Goal: Task Accomplishment & Management: Manage account settings

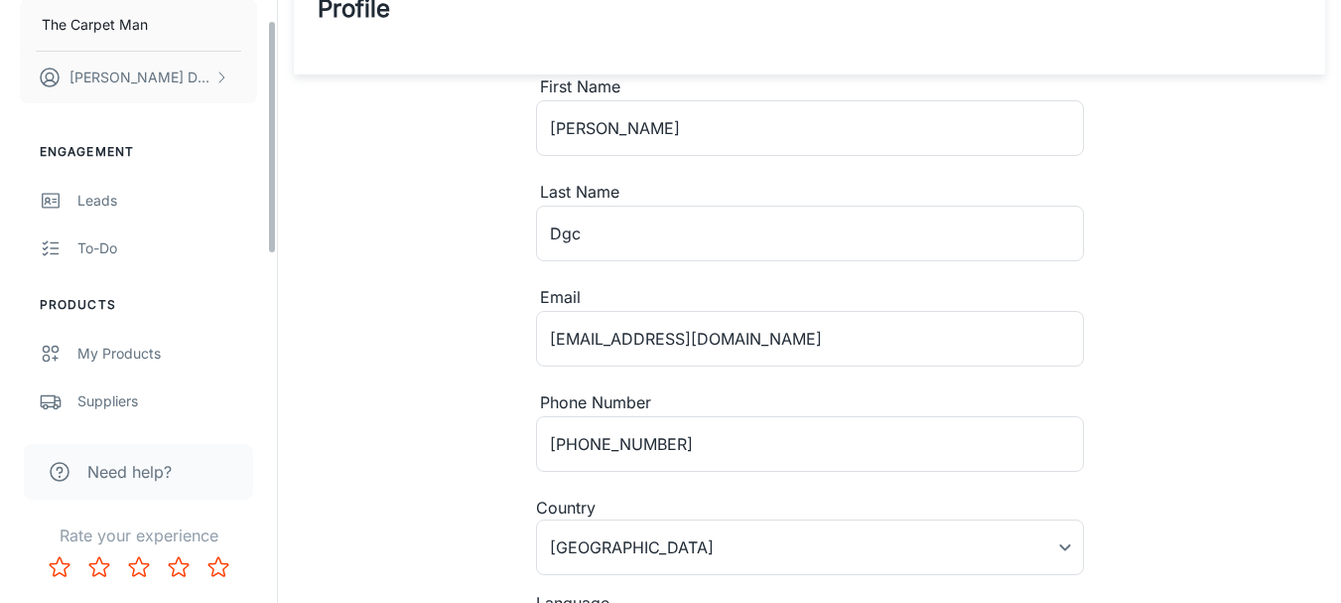
scroll to position [35, 0]
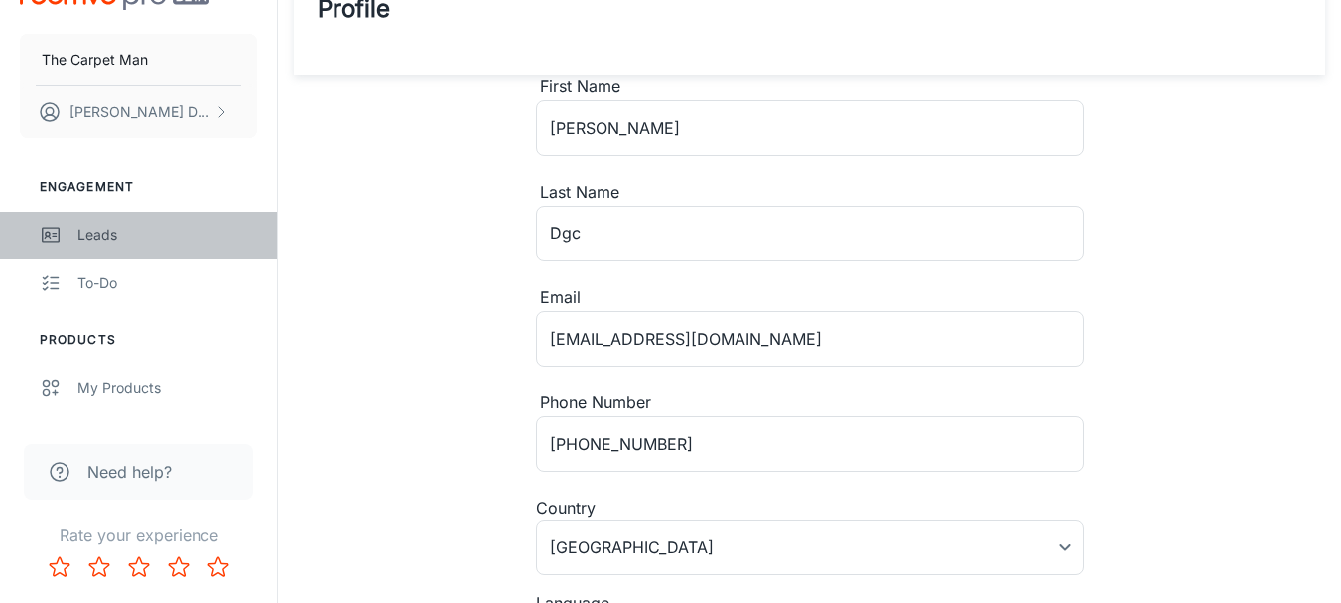
click at [94, 230] on div "Leads" at bounding box center [167, 235] width 180 height 22
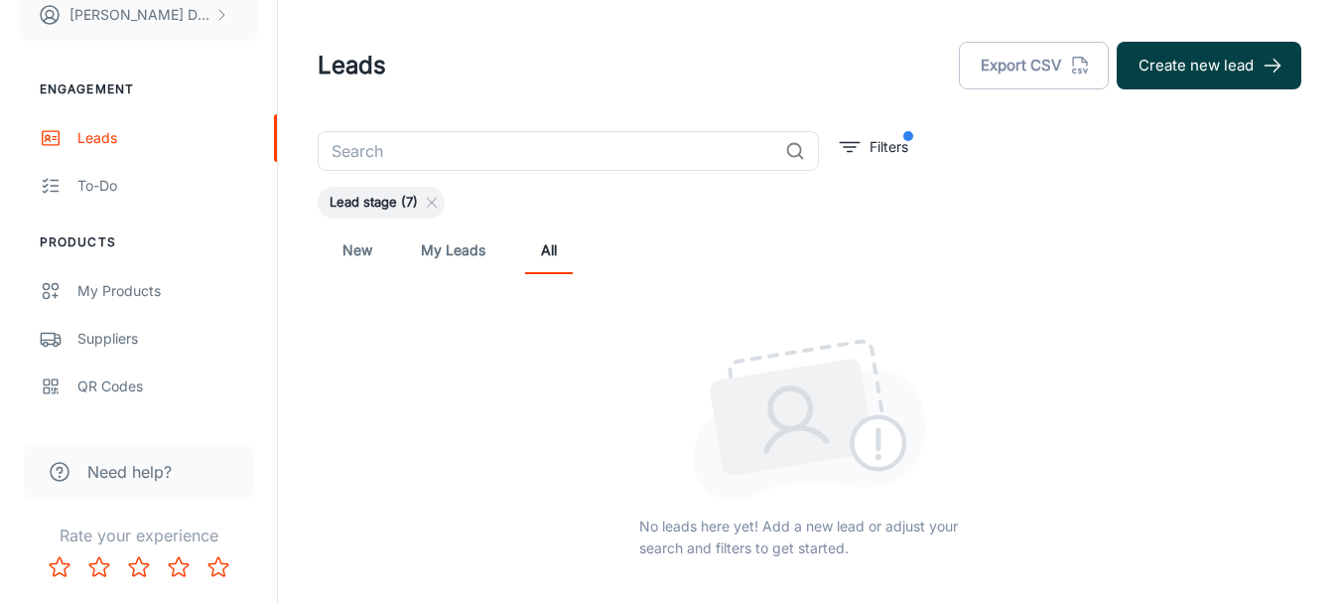
click at [1234, 59] on button "Create new lead" at bounding box center [1209, 66] width 185 height 48
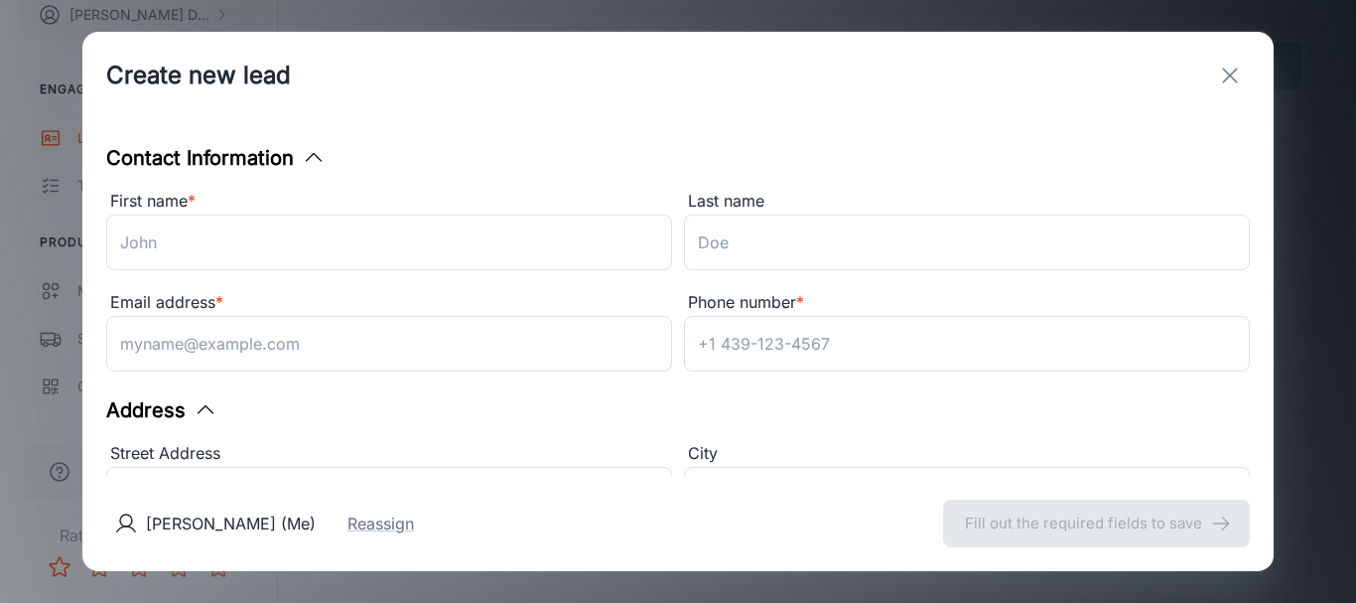
click at [1236, 84] on icon "exit" at bounding box center [1230, 76] width 24 height 24
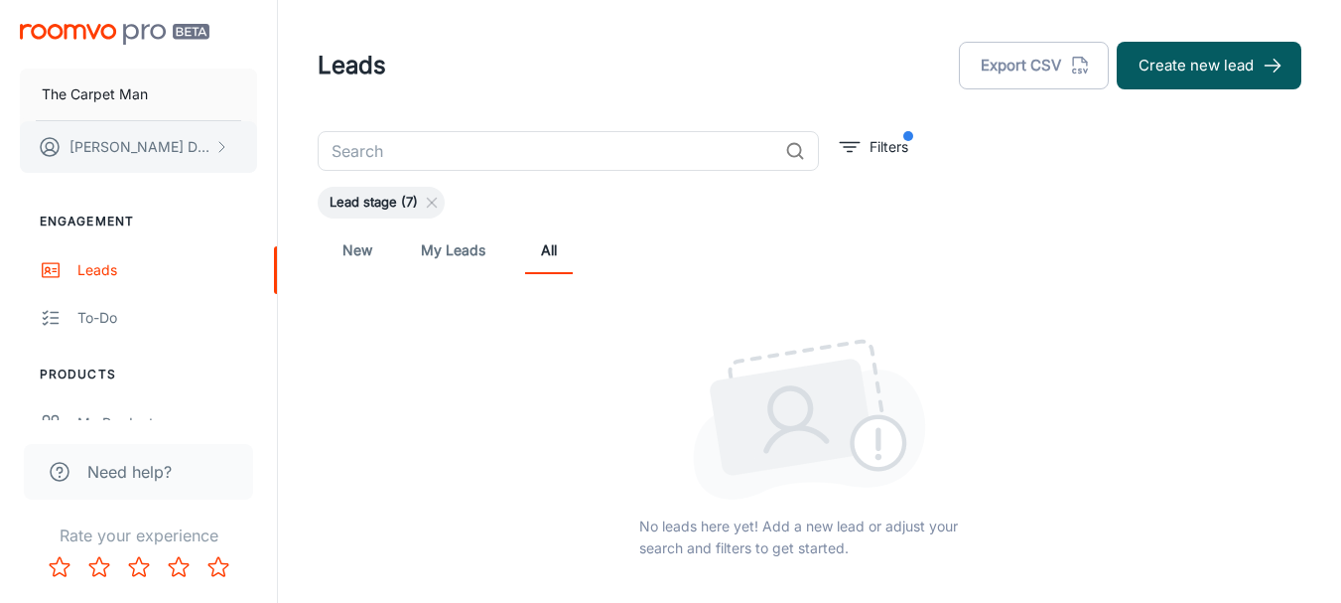
click at [223, 148] on polyline "scrollable content" at bounding box center [221, 147] width 5 height 10
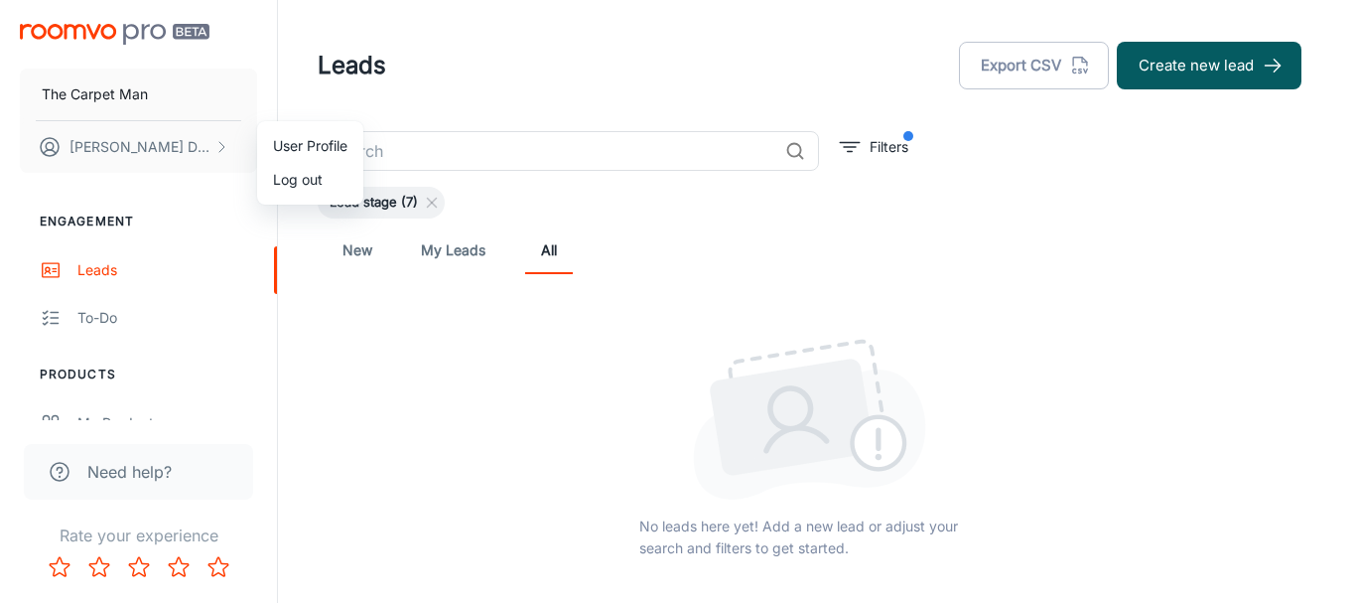
click at [1183, 309] on div at bounding box center [678, 301] width 1356 height 603
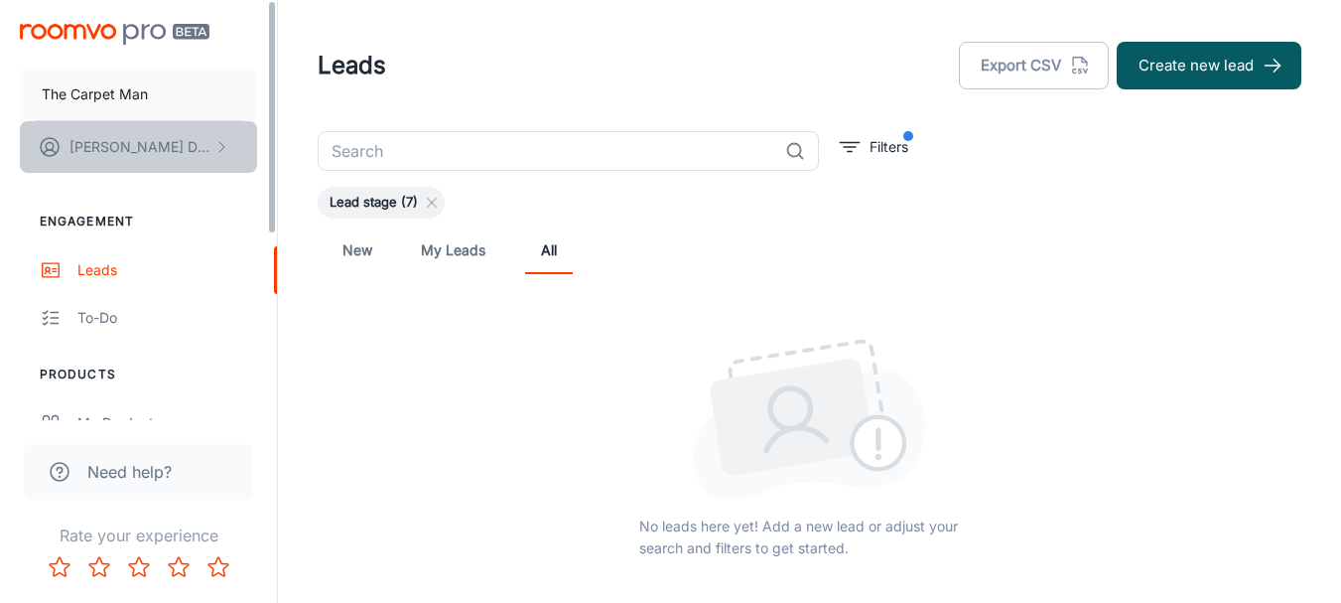
click at [217, 149] on icon "scrollable content" at bounding box center [221, 147] width 16 height 16
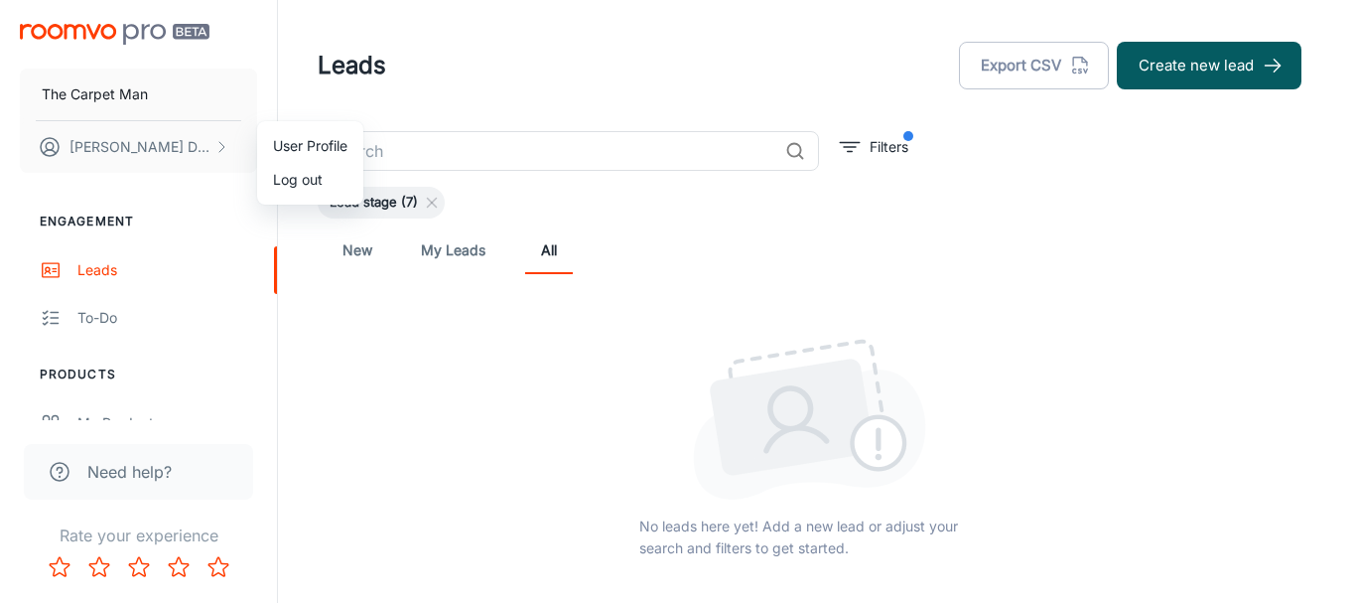
click at [293, 143] on li "User Profile" at bounding box center [310, 146] width 106 height 34
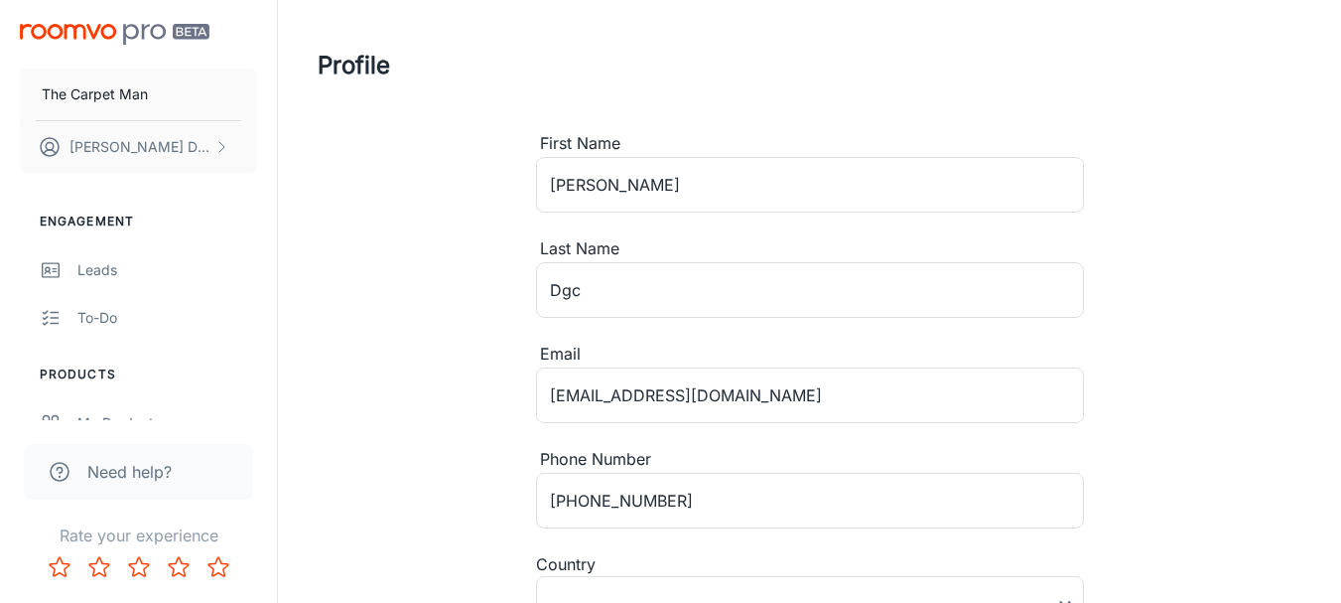
type input "[GEOGRAPHIC_DATA]"
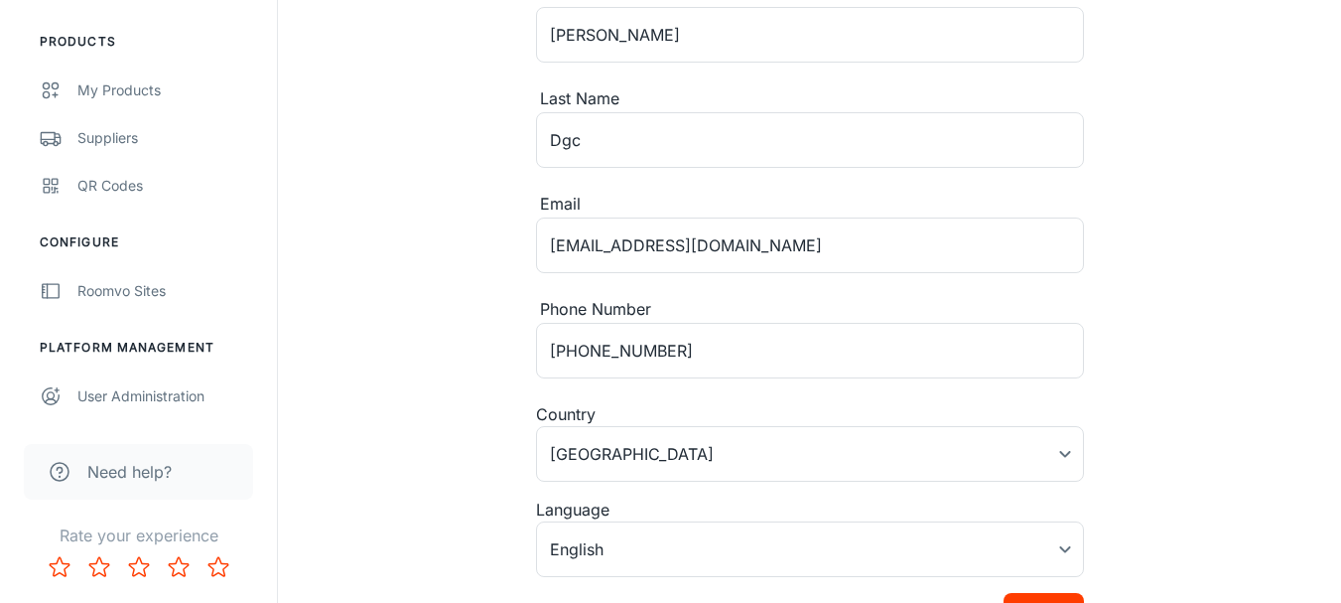
scroll to position [199, 0]
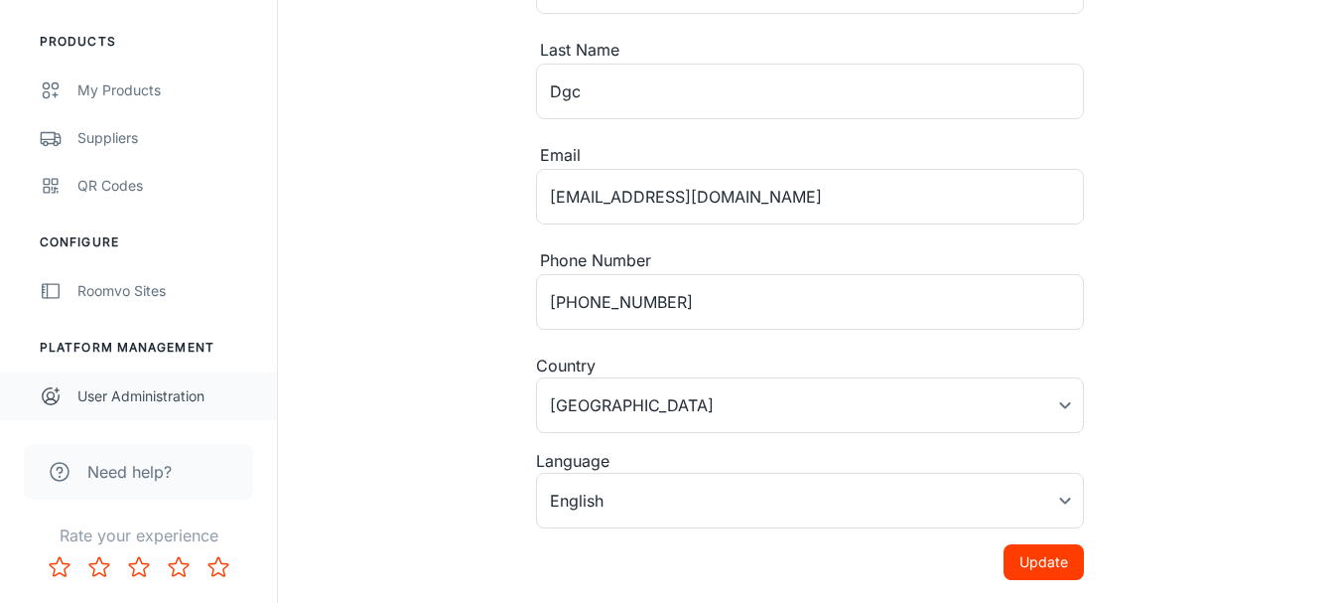
click at [165, 402] on div "User Administration" at bounding box center [167, 396] width 180 height 22
